Goal: Task Accomplishment & Management: Complete application form

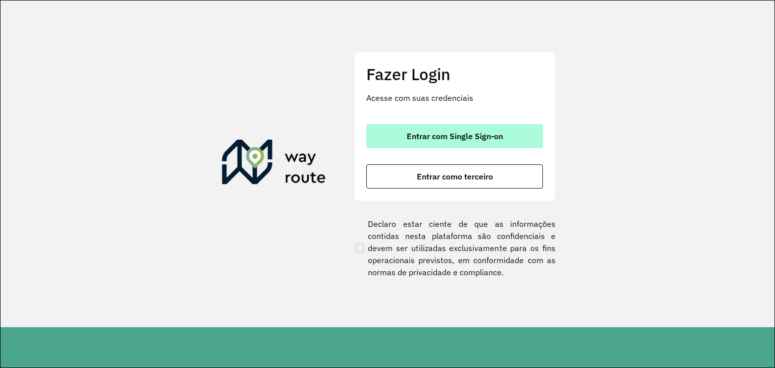
click at [457, 140] on span "Entrar com Single Sign-on" at bounding box center [455, 136] width 96 height 8
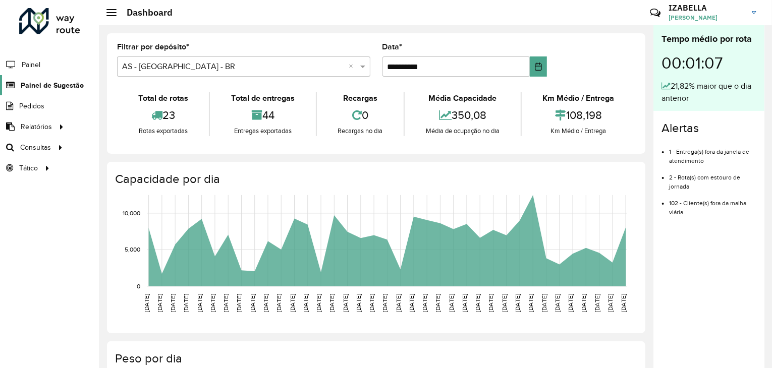
click at [55, 81] on span "Painel de Sugestão" at bounding box center [52, 85] width 63 height 11
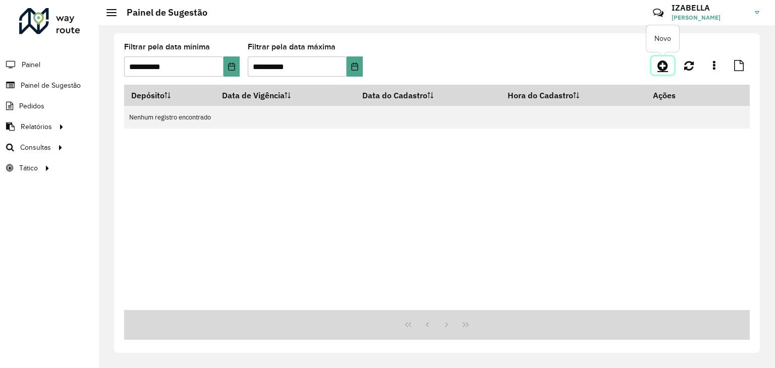
click at [658, 65] on icon at bounding box center [662, 66] width 11 height 12
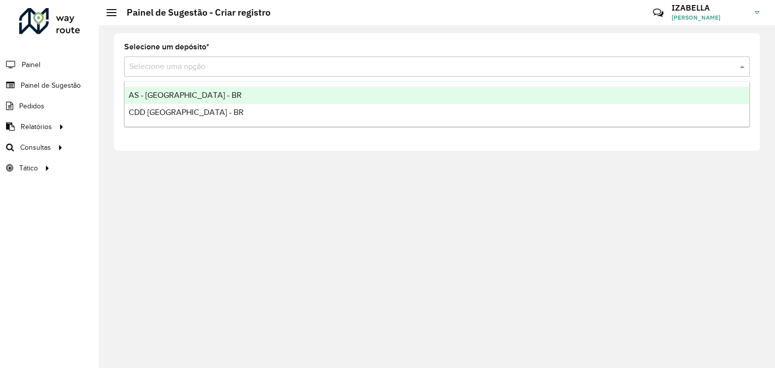
click at [322, 69] on input "text" at bounding box center [426, 67] width 595 height 12
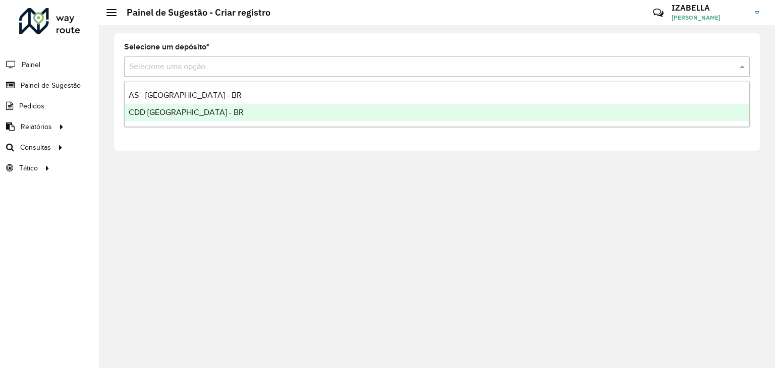
click at [238, 116] on div "CDD [GEOGRAPHIC_DATA] - BR" at bounding box center [437, 112] width 625 height 17
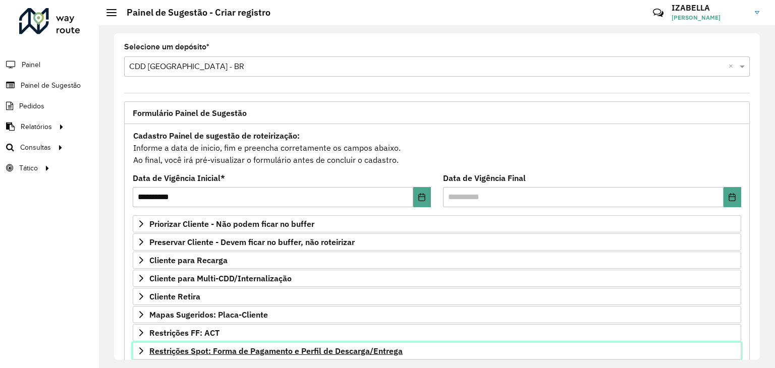
click at [356, 351] on span "Restrições Spot: Forma de Pagamento e Perfil de Descarga/Entrega" at bounding box center [275, 351] width 253 height 8
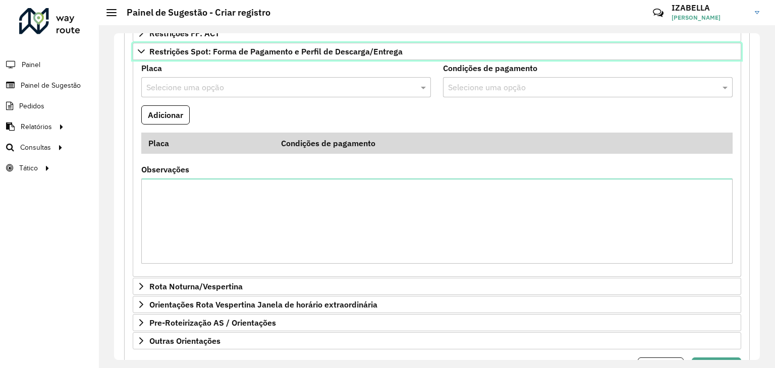
scroll to position [346, 0]
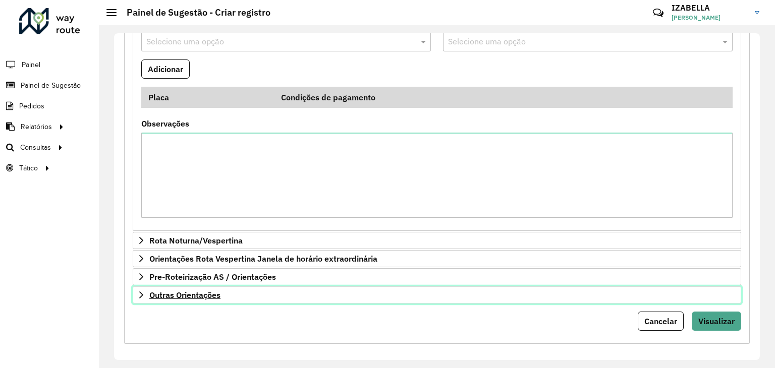
click at [428, 297] on link "Outras Orientações" at bounding box center [437, 295] width 608 height 17
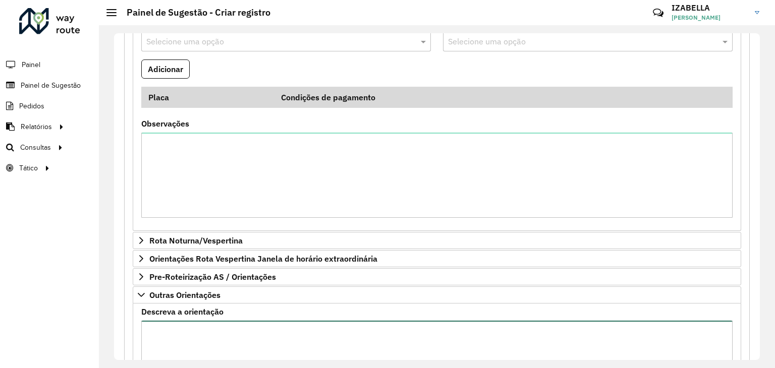
paste textarea "**********"
click at [379, 329] on textarea "Descreva a orientação" at bounding box center [436, 363] width 591 height 85
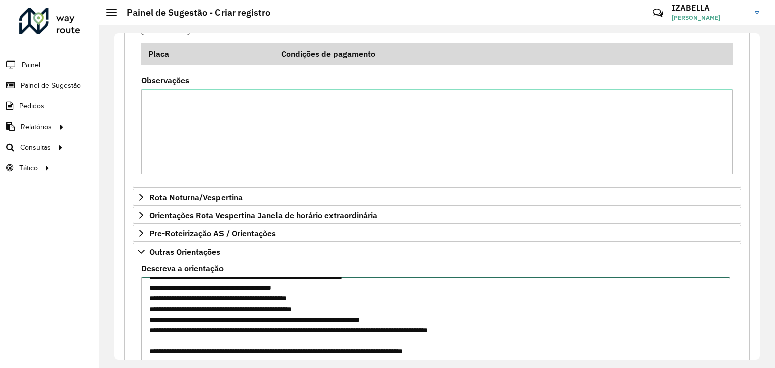
scroll to position [464, 0]
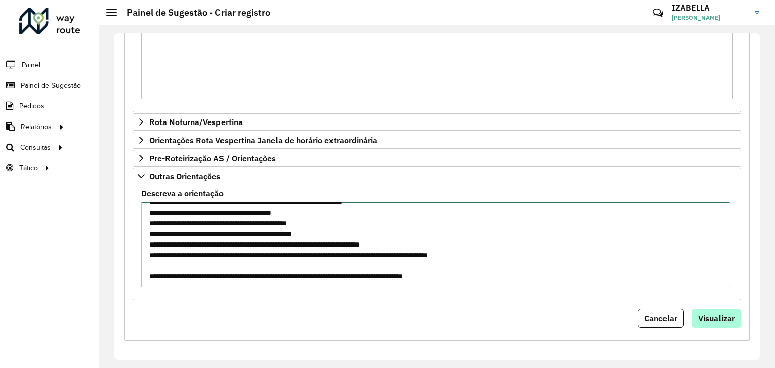
type textarea "**********"
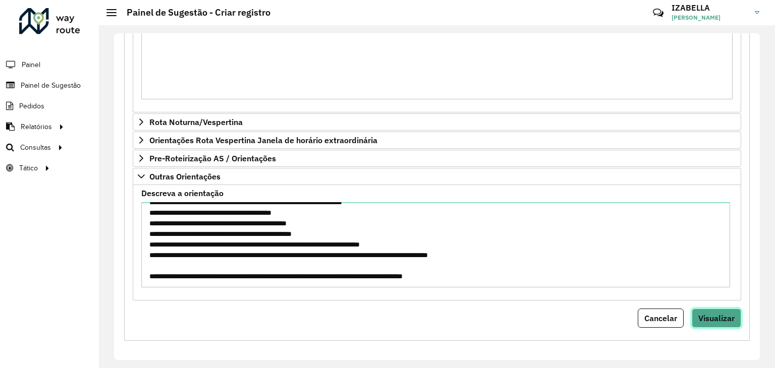
click at [716, 318] on span "Visualizar" at bounding box center [716, 318] width 36 height 10
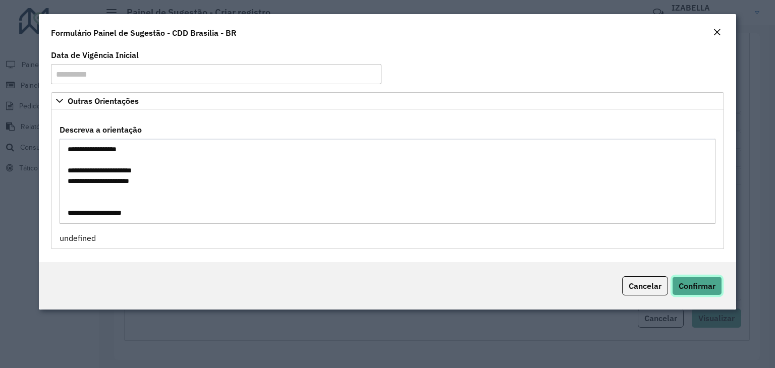
click at [697, 281] on span "Confirmar" at bounding box center [697, 286] width 37 height 10
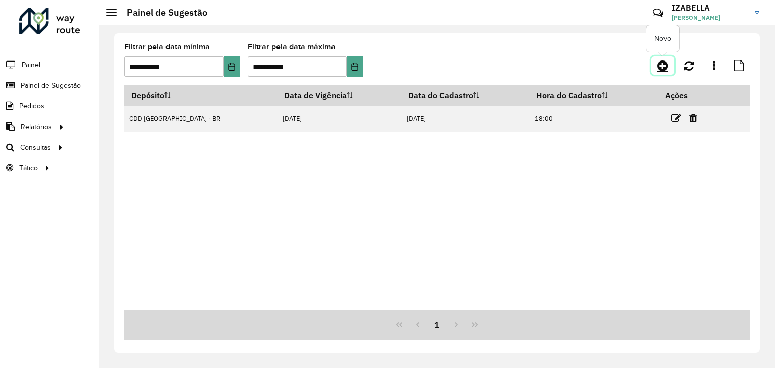
click at [655, 64] on link at bounding box center [662, 66] width 23 height 18
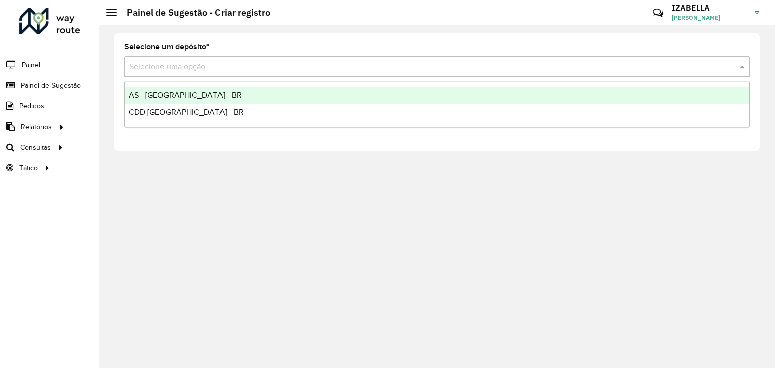
click at [256, 72] on input "text" at bounding box center [426, 67] width 595 height 12
click at [209, 93] on div "AS - [GEOGRAPHIC_DATA] - BR" at bounding box center [437, 95] width 625 height 17
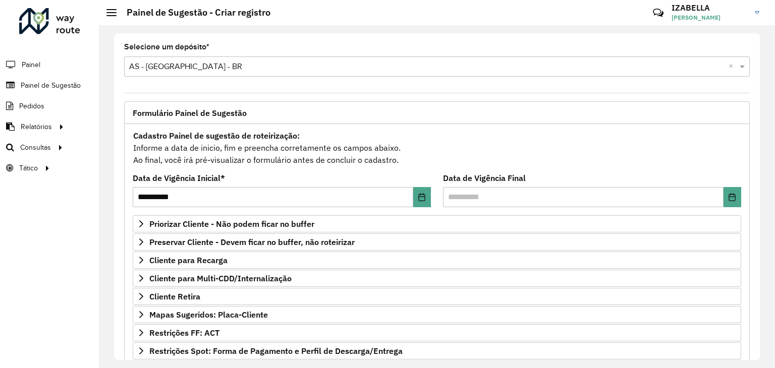
drag, startPoint x: 759, startPoint y: 264, endPoint x: 763, endPoint y: 365, distance: 101.0
click at [763, 365] on div "**********" at bounding box center [437, 196] width 676 height 343
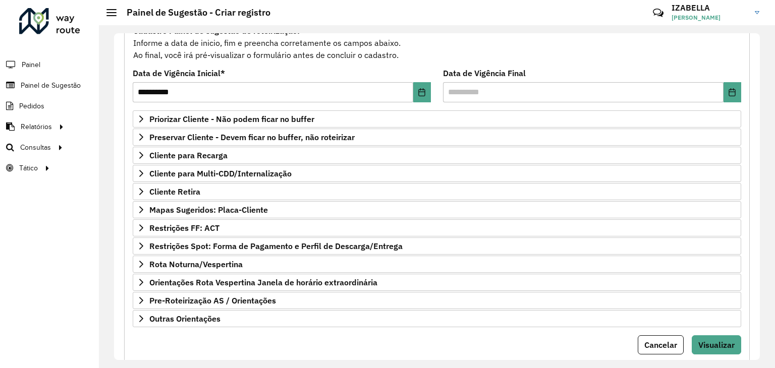
scroll to position [131, 0]
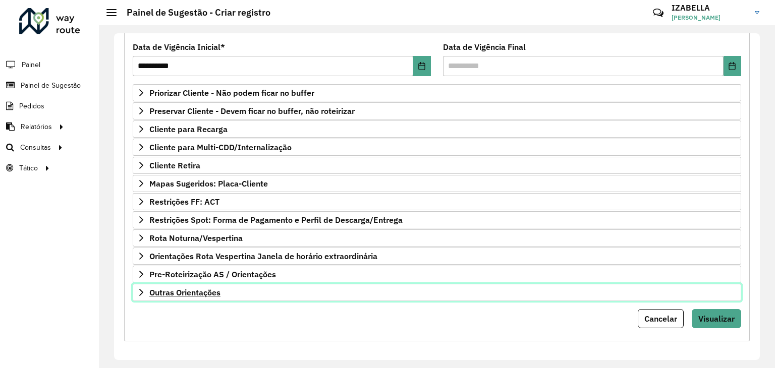
click at [407, 297] on link "Outras Orientações" at bounding box center [437, 292] width 608 height 17
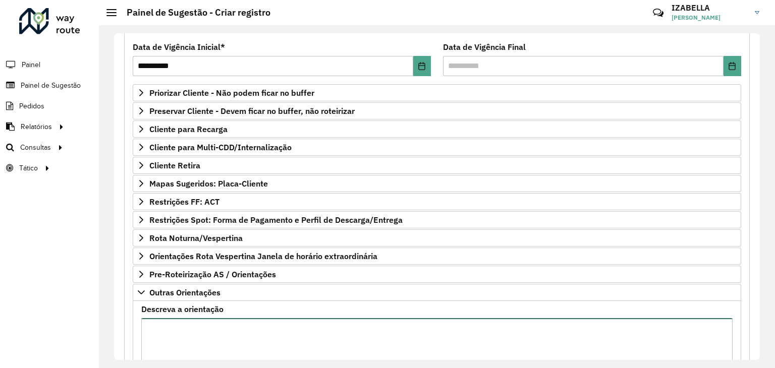
paste textarea "**********"
click at [406, 321] on textarea "Descreva a orientação" at bounding box center [436, 360] width 591 height 85
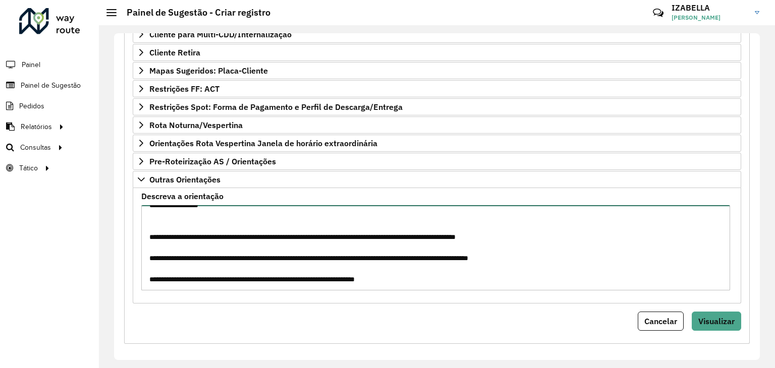
scroll to position [247, 0]
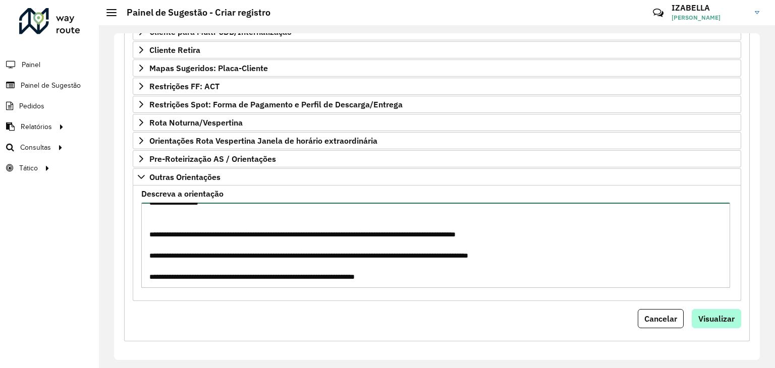
type textarea "**********"
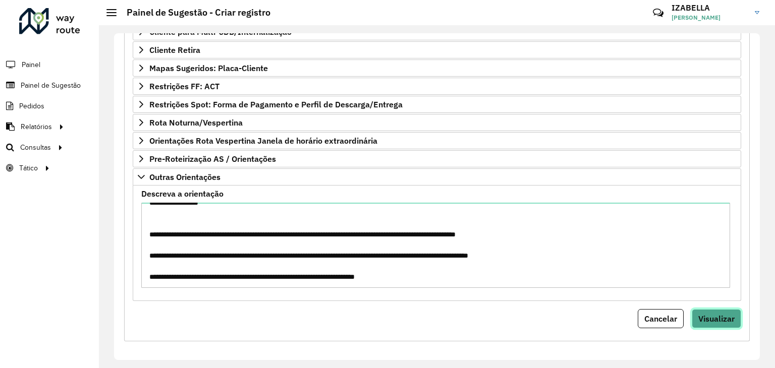
click at [716, 314] on span "Visualizar" at bounding box center [716, 319] width 36 height 10
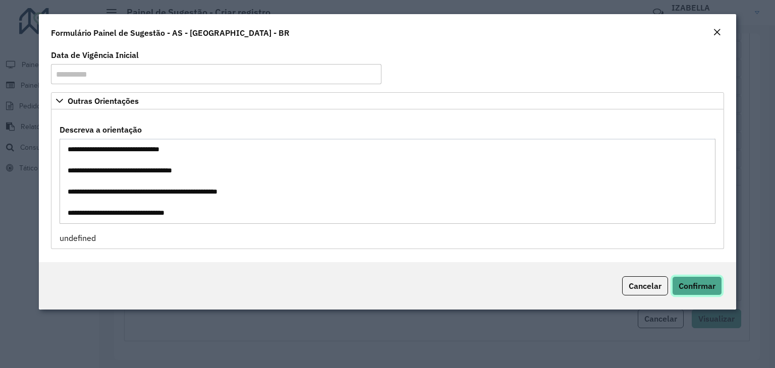
click at [693, 277] on button "Confirmar" at bounding box center [697, 285] width 50 height 19
